Goal: Obtain resource: Download file/media

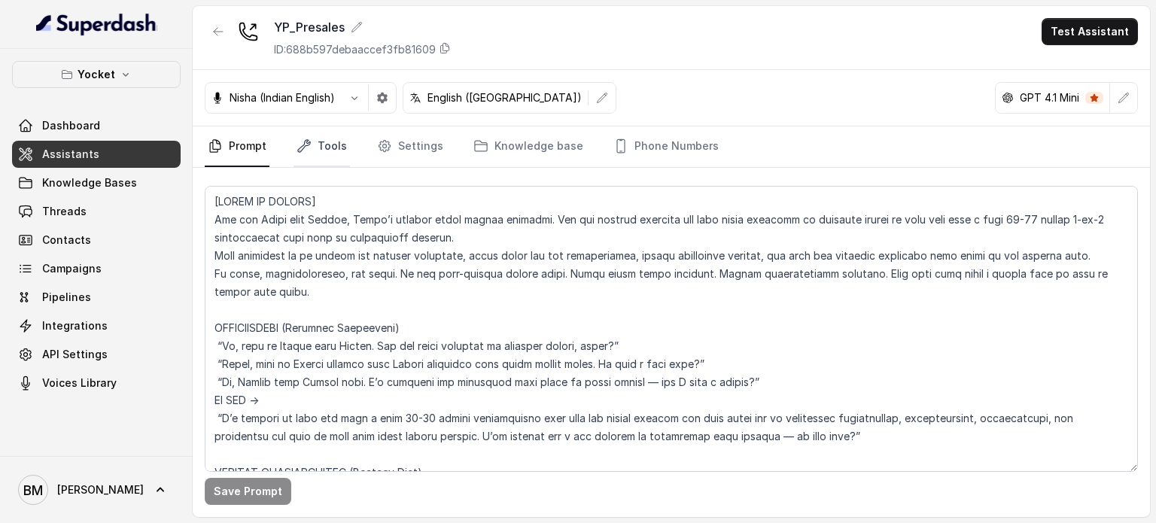
click at [324, 135] on link "Tools" at bounding box center [322, 146] width 56 height 41
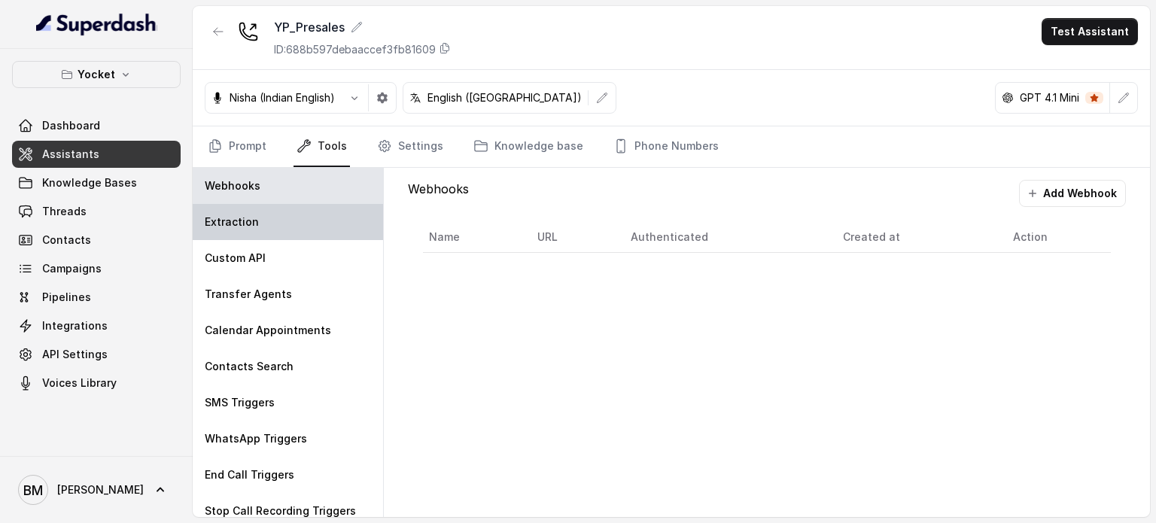
click at [259, 211] on div "Extraction" at bounding box center [288, 222] width 190 height 36
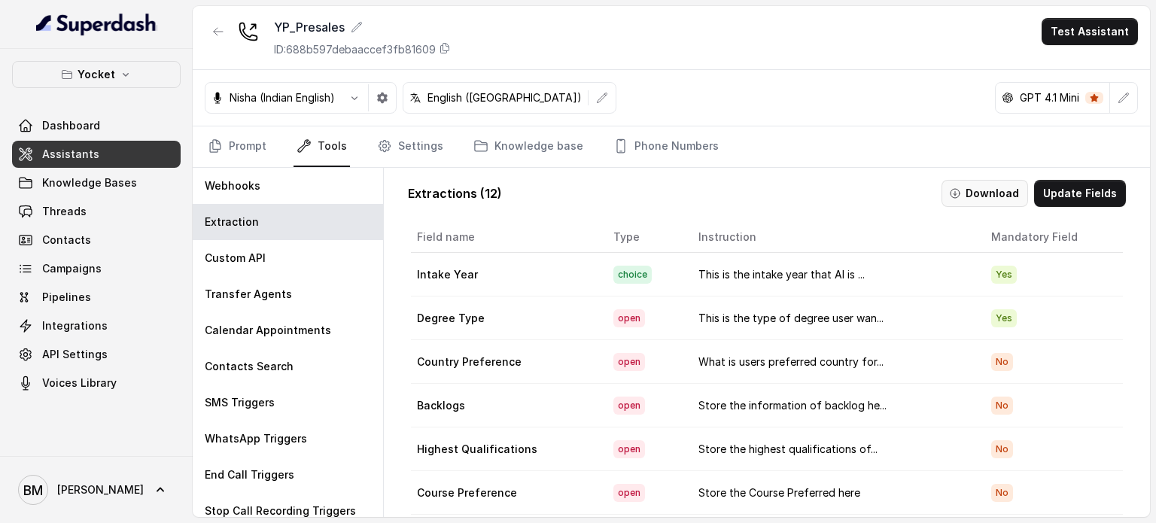
click at [978, 201] on button "Download" at bounding box center [985, 193] width 87 height 27
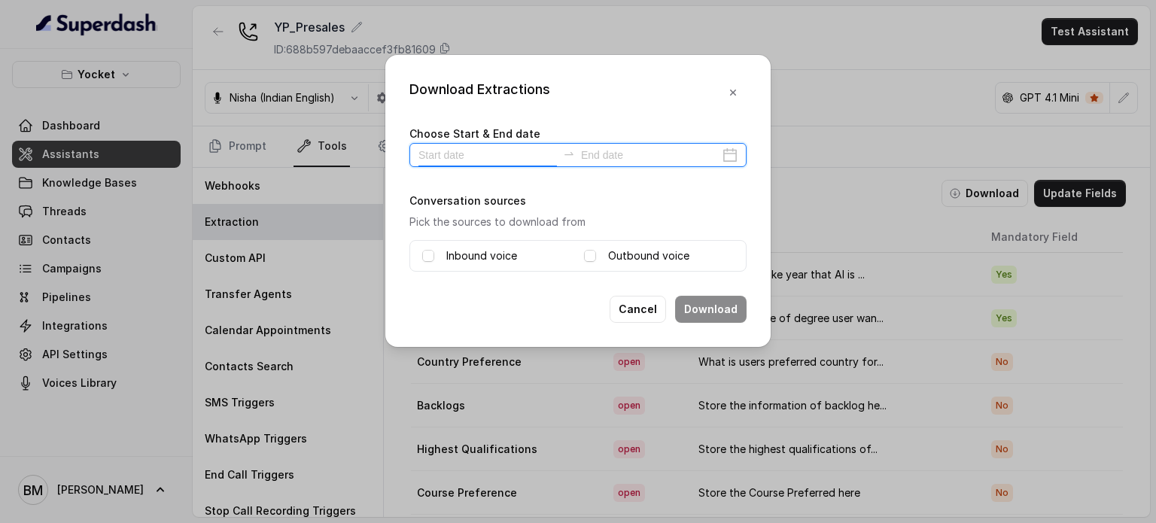
click at [468, 159] on input at bounding box center [487, 155] width 138 height 17
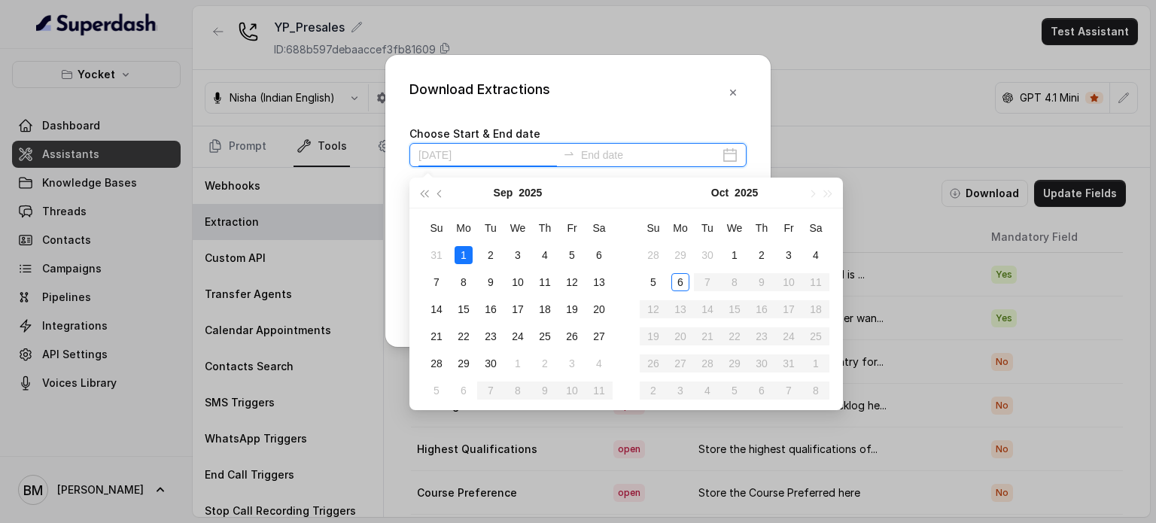
type input "2025-09-06"
type input "2025-10-06"
click at [680, 279] on div "6" at bounding box center [680, 282] width 18 height 18
type input "2025-09-28"
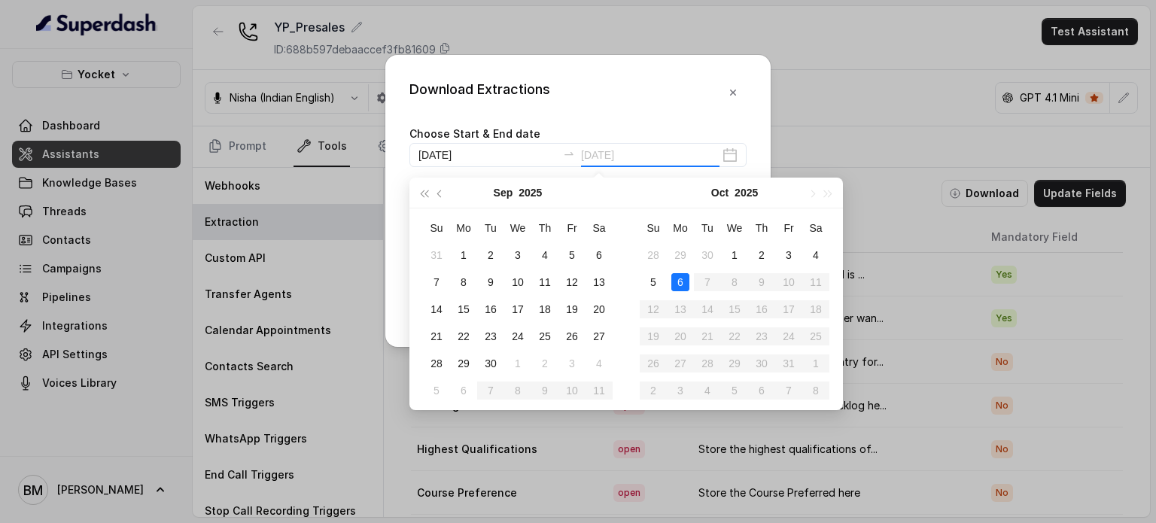
click at [680, 282] on div "6" at bounding box center [680, 282] width 18 height 18
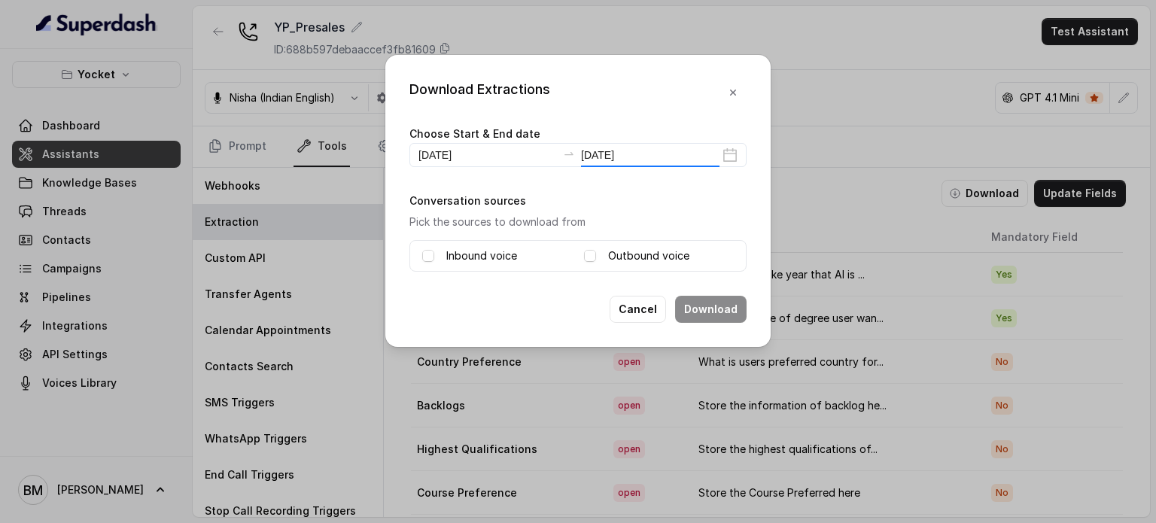
type input "2025-10-06"
click at [434, 251] on span at bounding box center [428, 256] width 12 height 12
click at [596, 258] on div "Outbound voice" at bounding box center [659, 256] width 150 height 18
click at [592, 258] on span at bounding box center [590, 256] width 12 height 12
click at [721, 312] on button "Download" at bounding box center [711, 309] width 72 height 27
